Goal: Information Seeking & Learning: Find specific fact

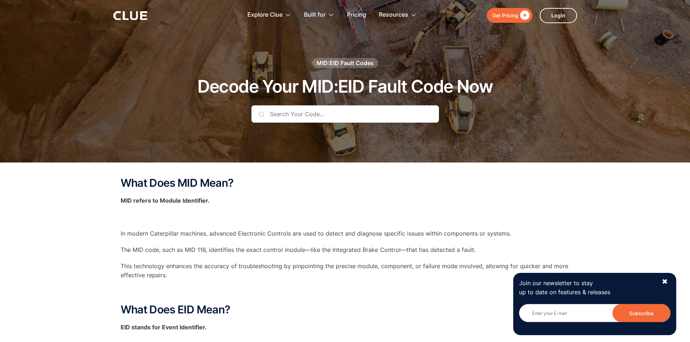
click at [325, 107] on input "text" at bounding box center [345, 113] width 188 height 17
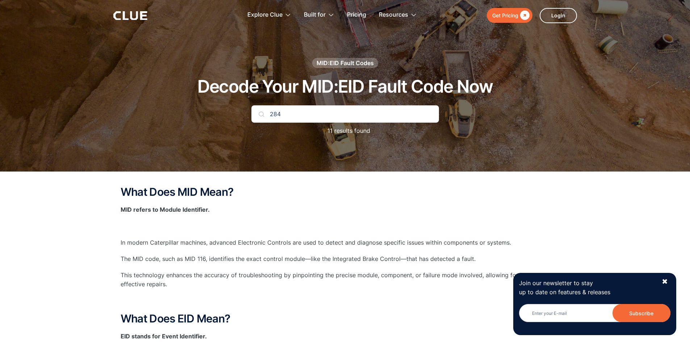
type input "284"
click at [346, 132] on p "11 results found" at bounding box center [345, 130] width 50 height 9
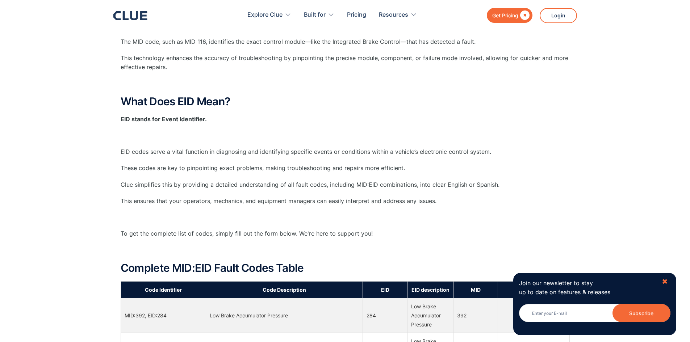
click at [666, 281] on div "✖" at bounding box center [664, 281] width 6 height 9
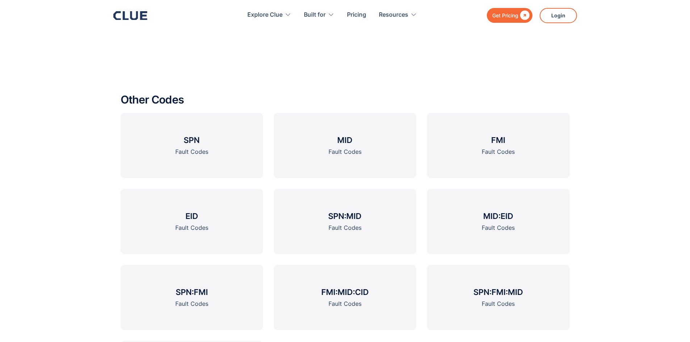
scroll to position [1122, 0]
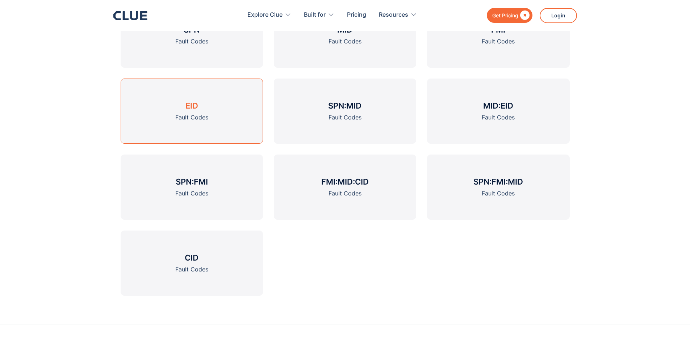
click at [197, 108] on h3 "EID" at bounding box center [191, 105] width 13 height 11
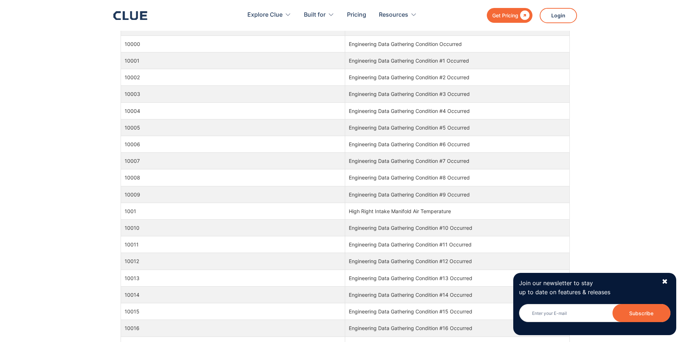
scroll to position [543, 0]
